Goal: Task Accomplishment & Management: Use online tool/utility

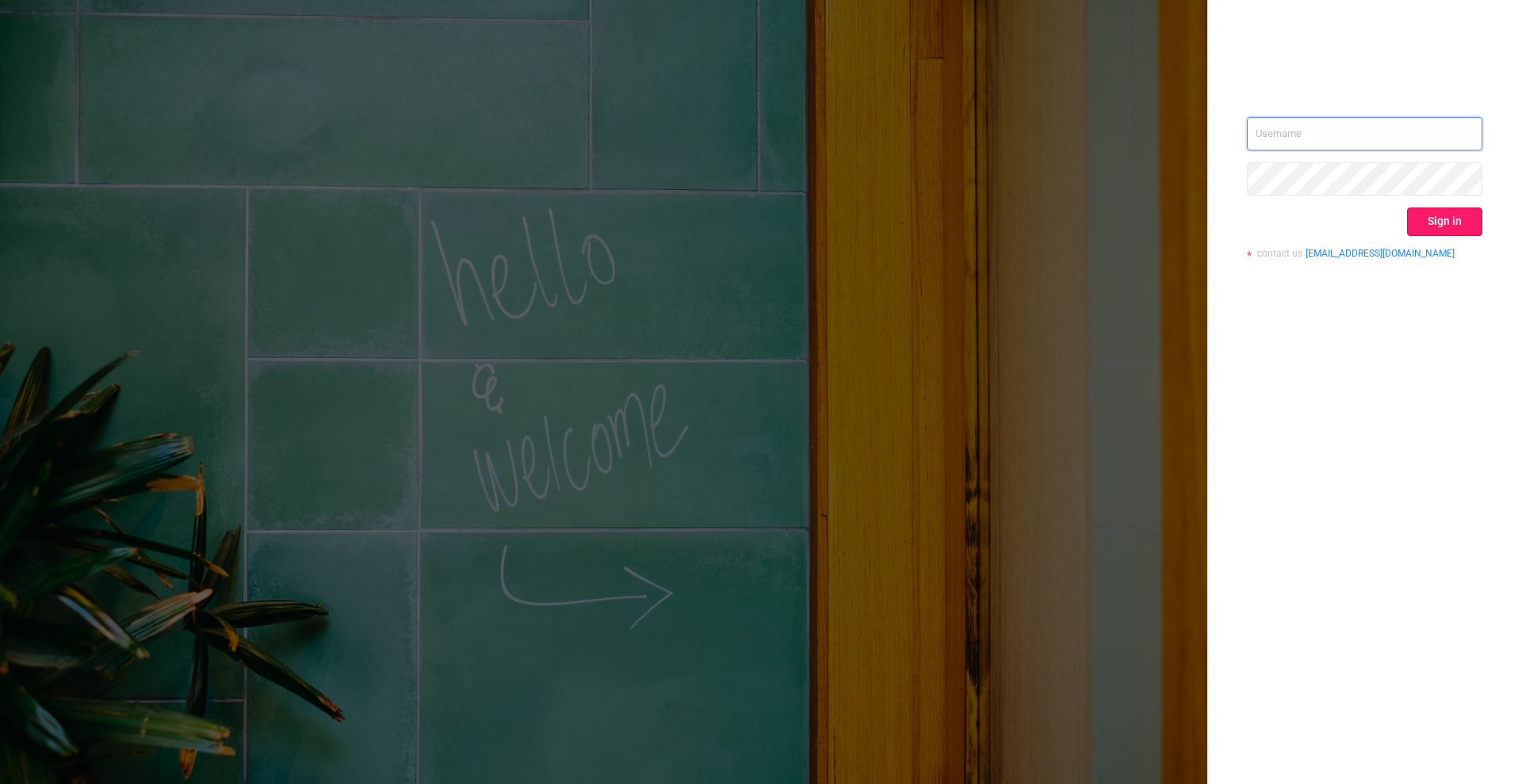
type input "[PERSON_NAME][EMAIL_ADDRESS][DOMAIN_NAME]"
click at [1445, 230] on button "Sign in" at bounding box center [1445, 221] width 75 height 28
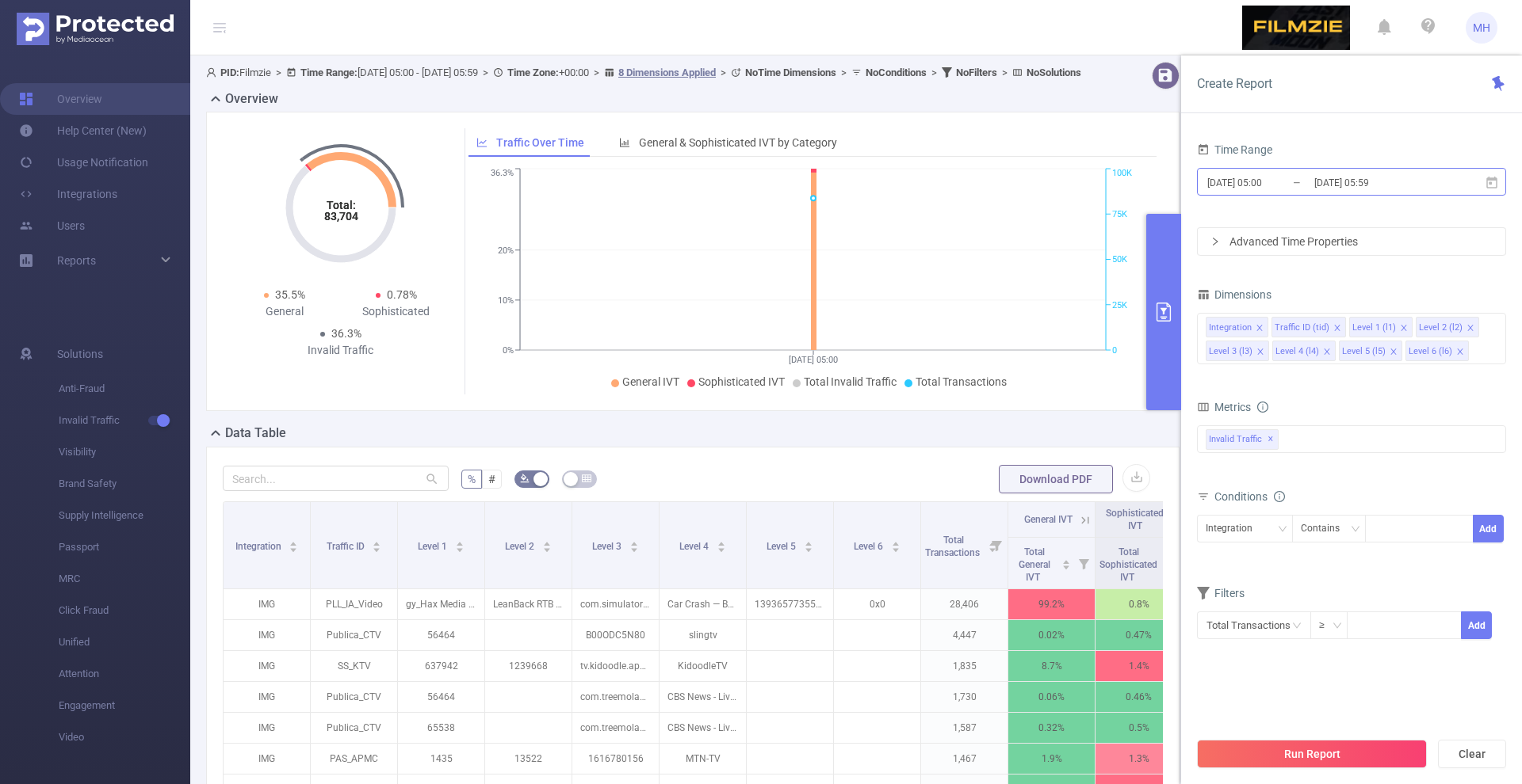
click at [1245, 183] on input "[DATE] 05:00" at bounding box center [1270, 182] width 128 height 21
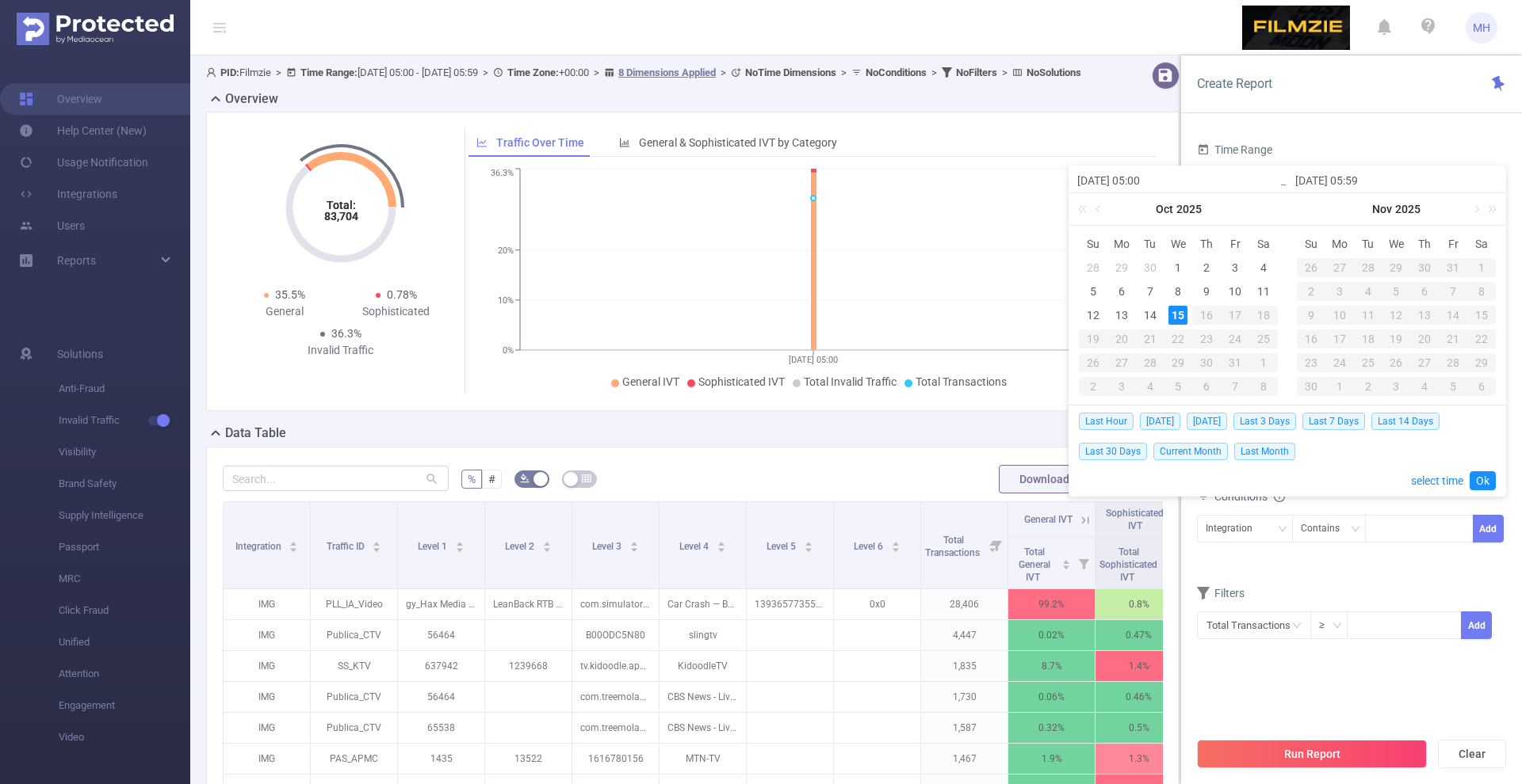
click at [1205, 411] on div "Last Hour [DATE] [DATE] Last 3 Days Last 7 Days Last 14 Days Last 30 Days Curre…" at bounding box center [1287, 436] width 417 height 61
click at [1204, 423] on span "[DATE]" at bounding box center [1207, 421] width 40 height 17
type input "[DATE] 00:00"
type input "[DATE] 23:59"
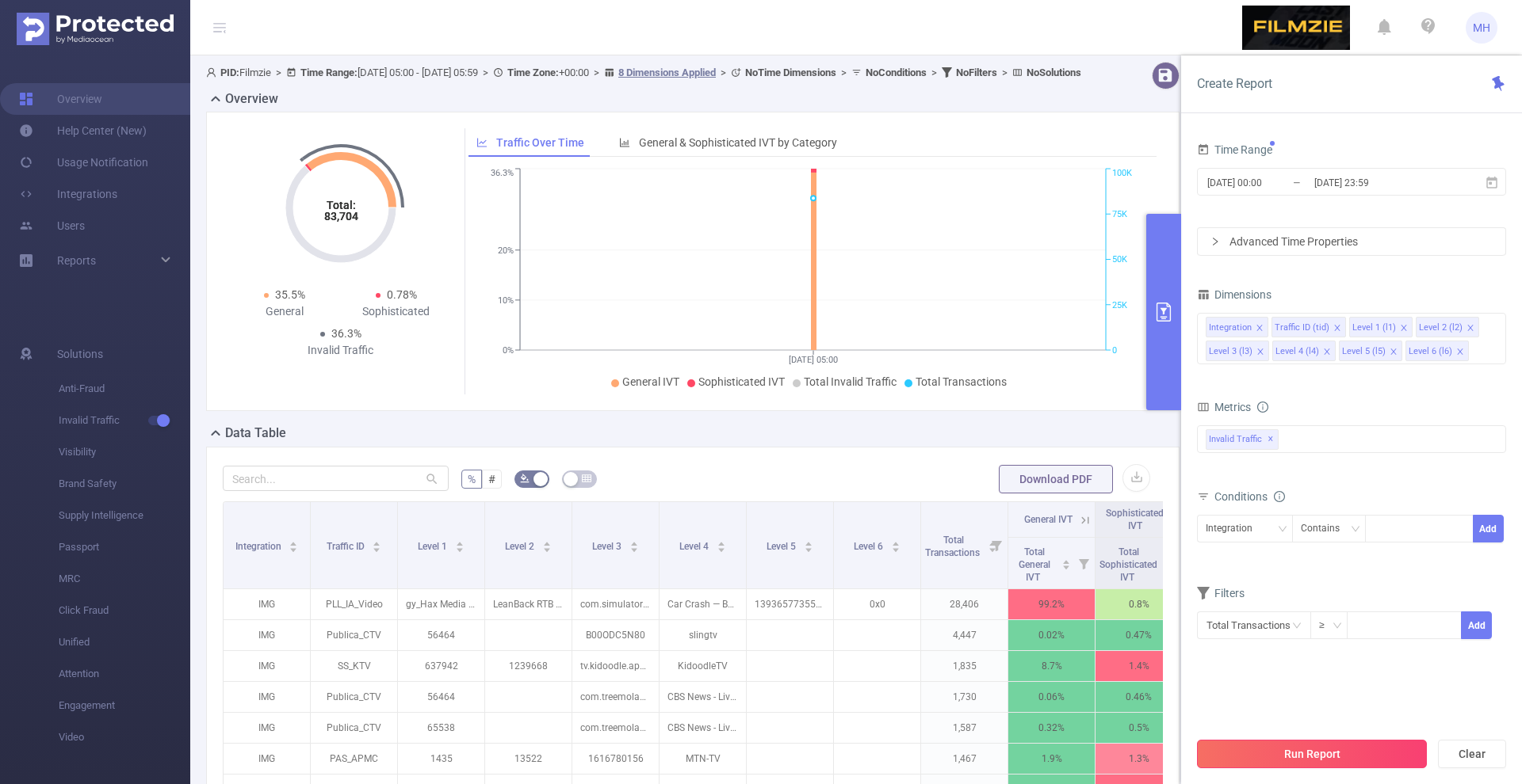
click at [1272, 756] on button "Run Report" at bounding box center [1312, 754] width 230 height 28
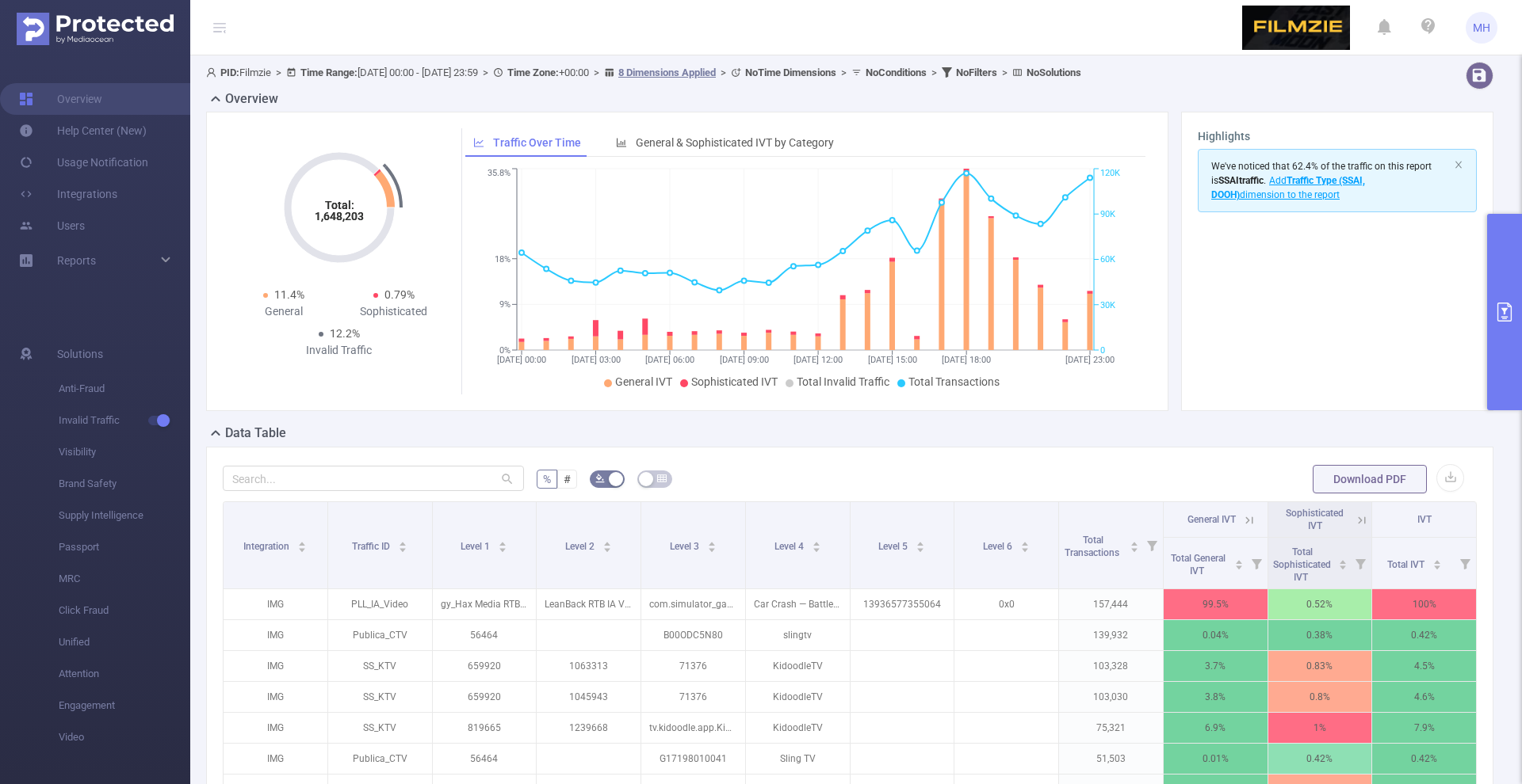
click at [1443, 458] on div "% # Download PDF Integration Traffic ID Level 1 Level 2 Level 3 Level 4 Level 5…" at bounding box center [850, 726] width 1287 height 560
click at [1444, 474] on button "button" at bounding box center [1450, 478] width 28 height 28
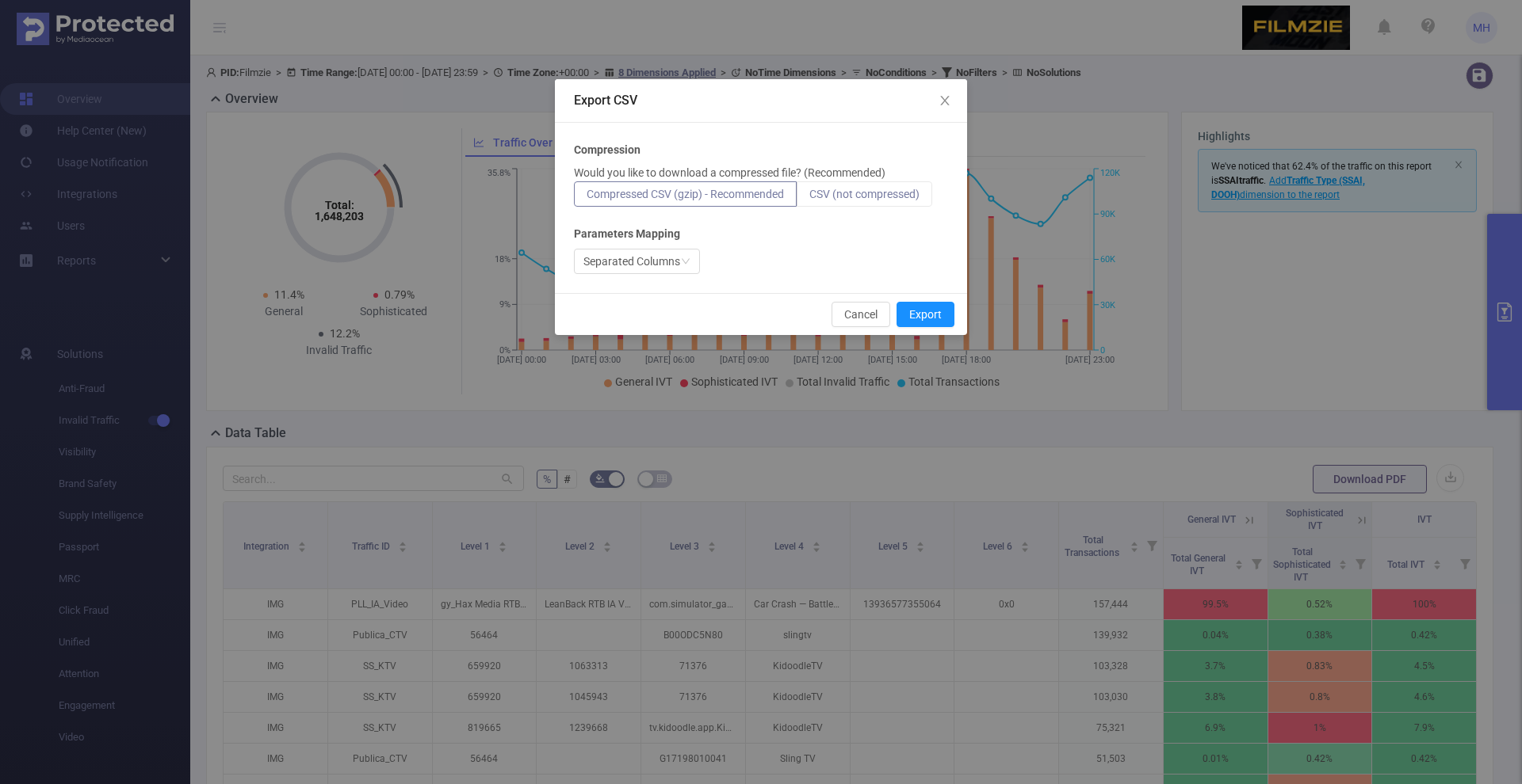
click at [850, 205] on label "CSV (not compressed)" at bounding box center [864, 194] width 136 height 26
click at [809, 198] on input "CSV (not compressed)" at bounding box center [809, 198] width 0 height 0
click at [917, 306] on button "Export" at bounding box center [925, 315] width 58 height 26
